Goal: Task Accomplishment & Management: Complete application form

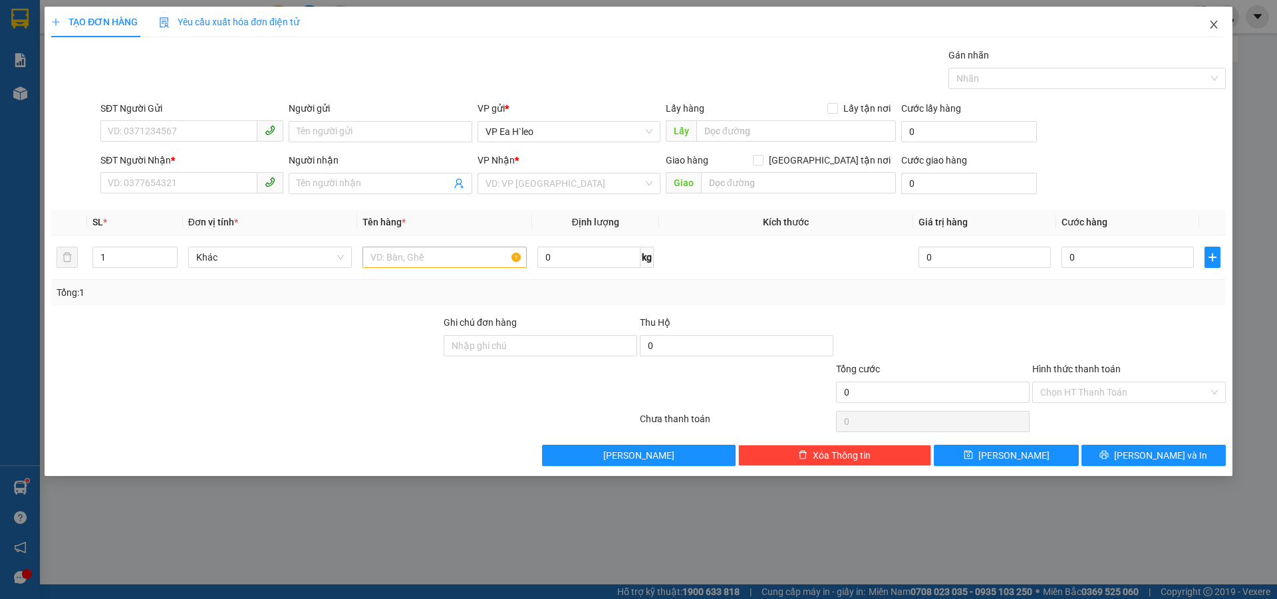
click at [1213, 29] on icon "close" at bounding box center [1214, 24] width 11 height 11
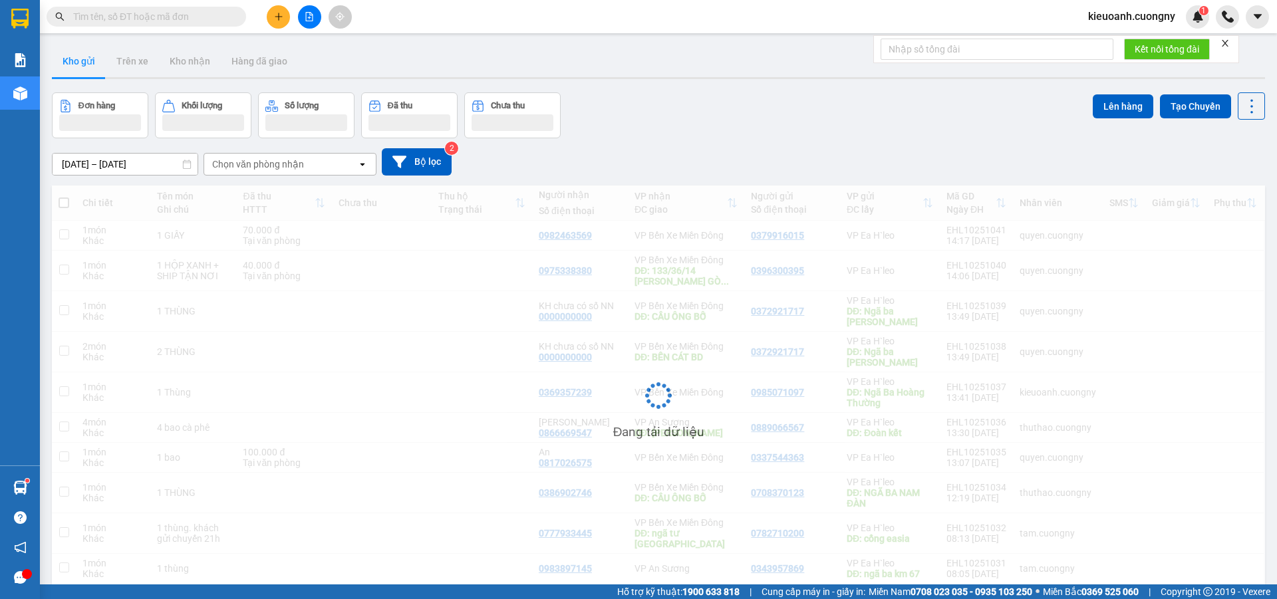
click at [177, 19] on input "text" at bounding box center [151, 16] width 157 height 15
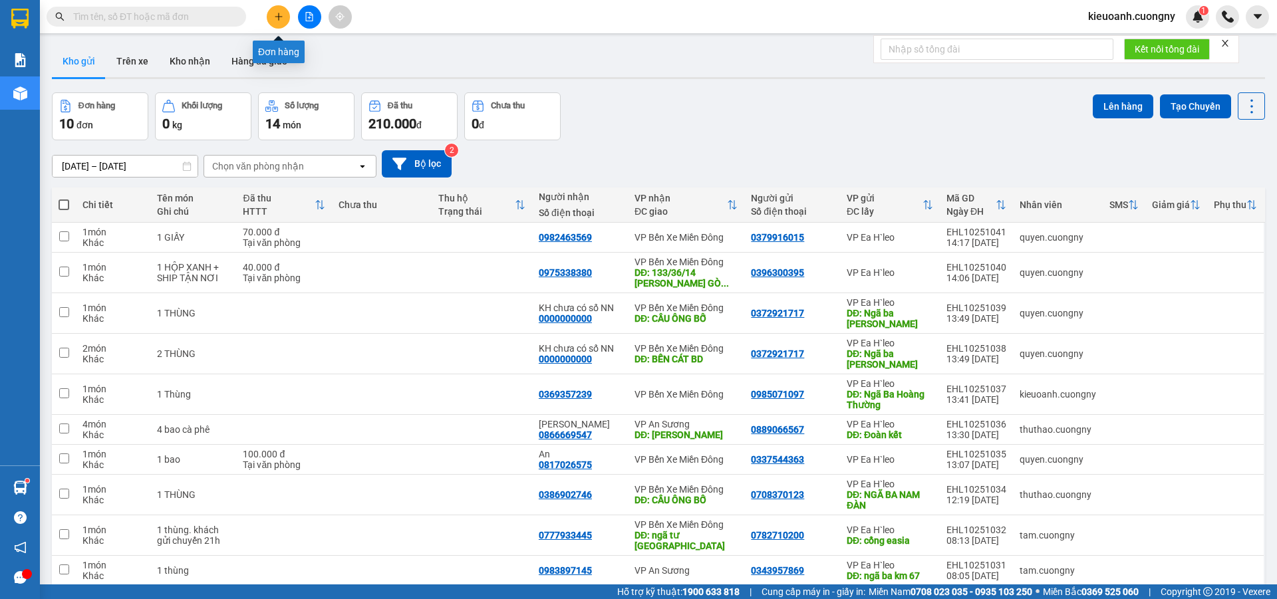
click at [282, 21] on button at bounding box center [278, 16] width 23 height 23
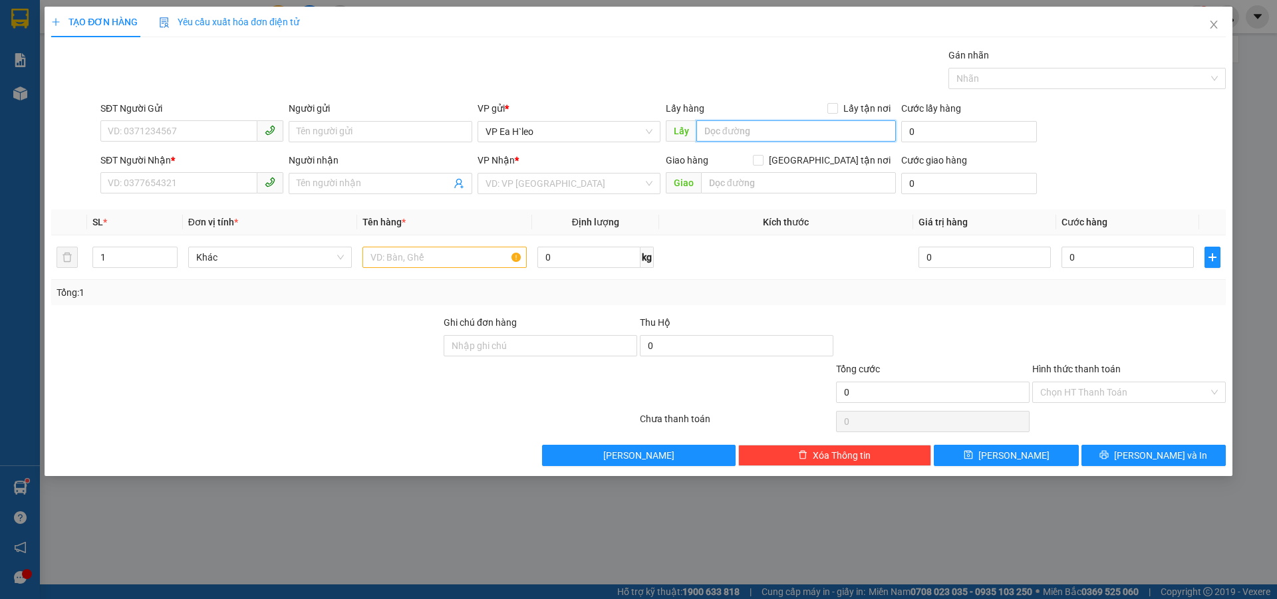
click at [750, 128] on input "text" at bounding box center [796, 130] width 200 height 21
click at [365, 517] on div "TẠO ĐƠN HÀNG Yêu cầu xuất hóa đơn điện tử Transit Pickup Surcharge Ids Transit …" at bounding box center [638, 299] width 1277 height 599
click at [730, 128] on input "text" at bounding box center [796, 130] width 200 height 21
